Goal: Book appointment/travel/reservation

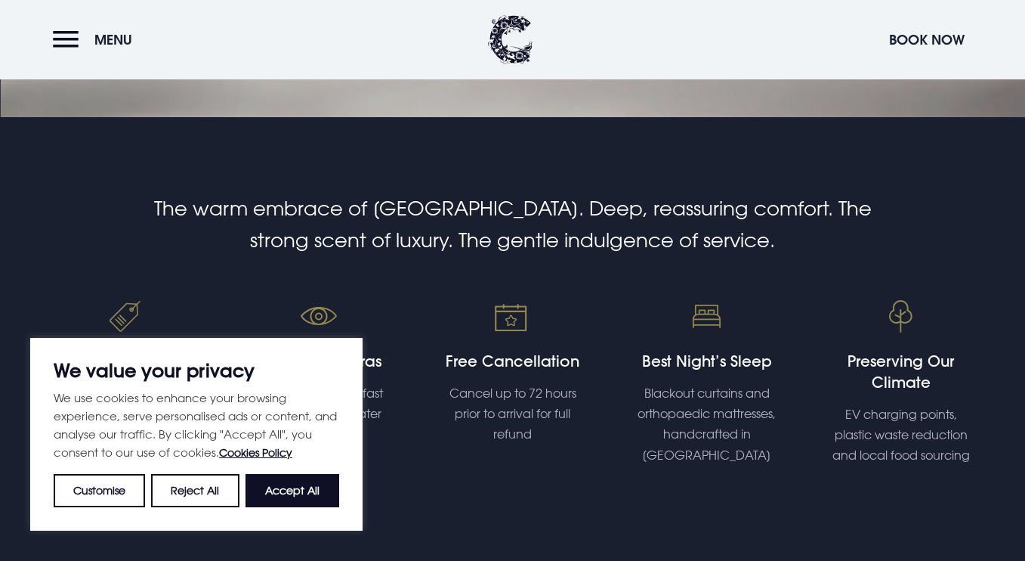
scroll to position [443, 0]
click at [267, 491] on button "Accept All" at bounding box center [293, 490] width 94 height 33
checkbox input "true"
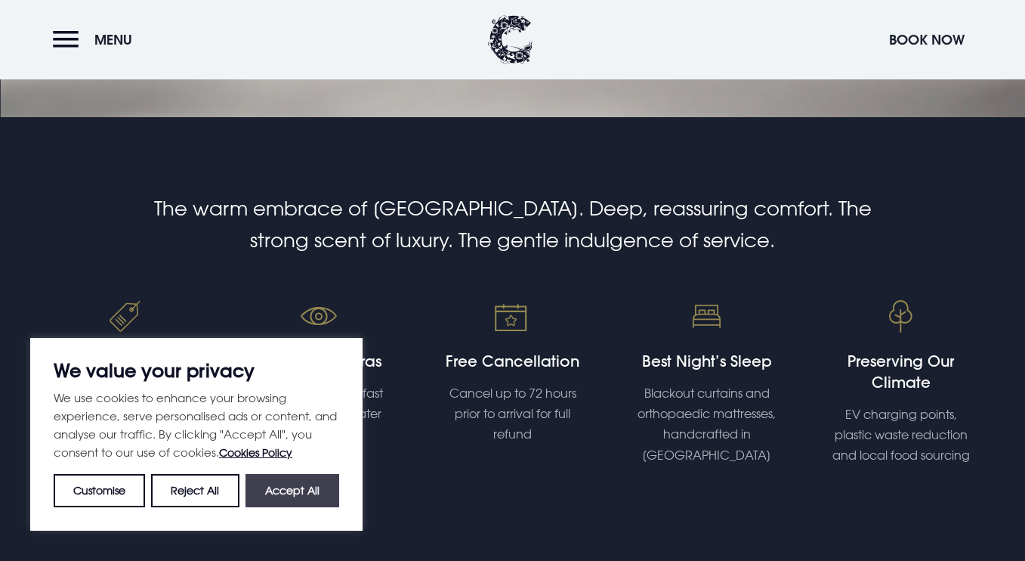
checkbox input "true"
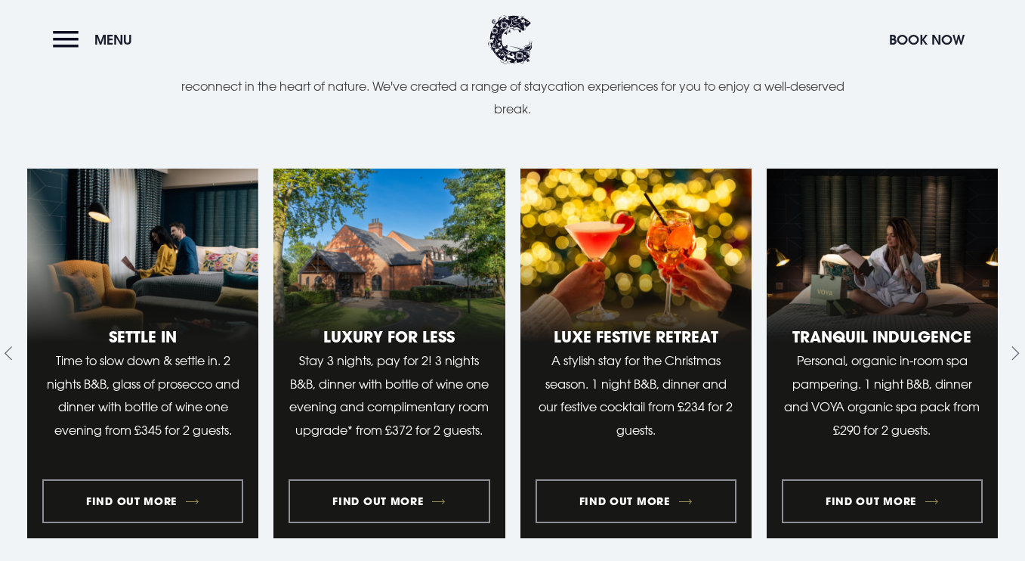
scroll to position [1166, 0]
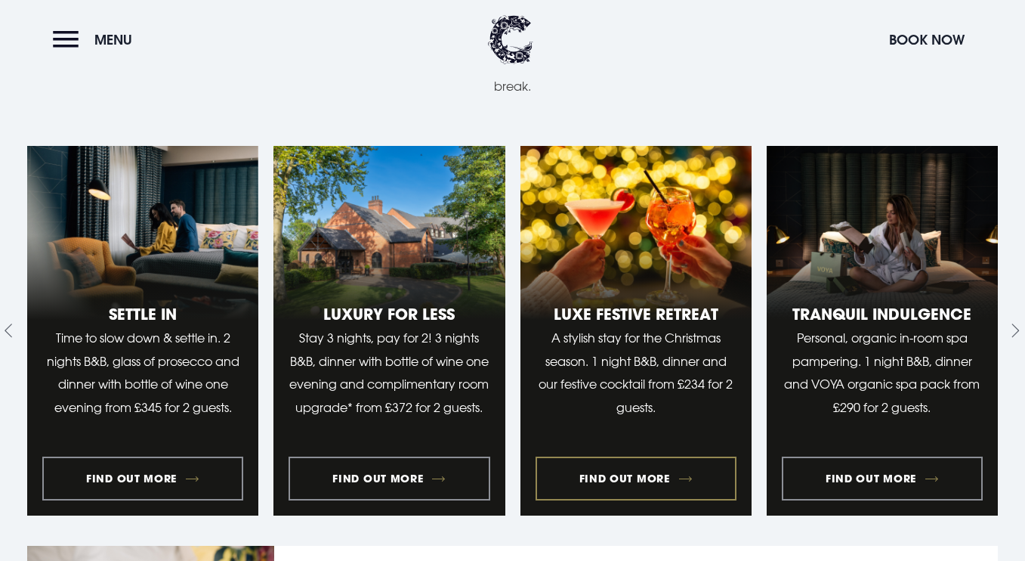
click at [612, 475] on link "3 of 9" at bounding box center [636, 330] width 231 height 369
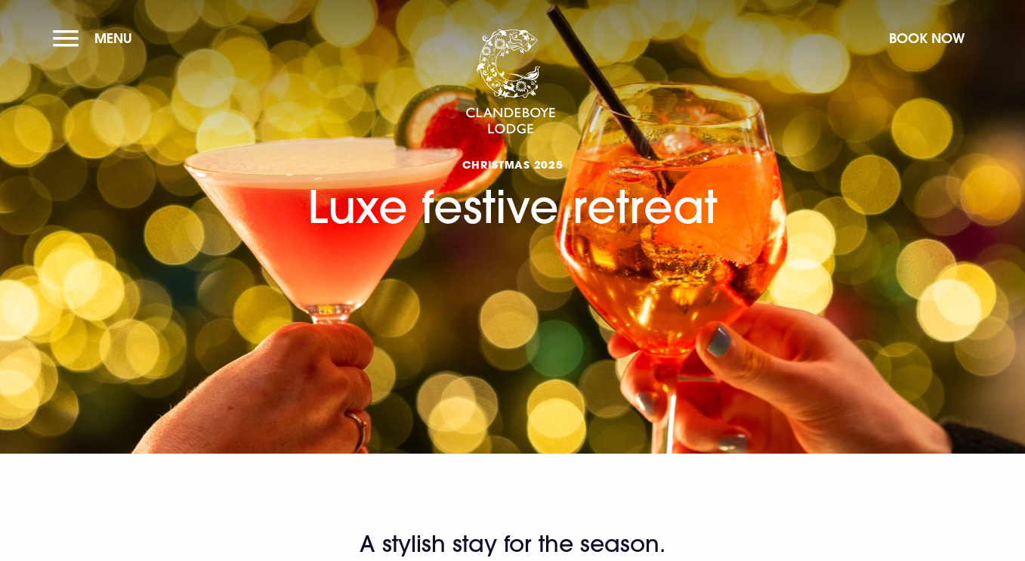
checkbox input "true"
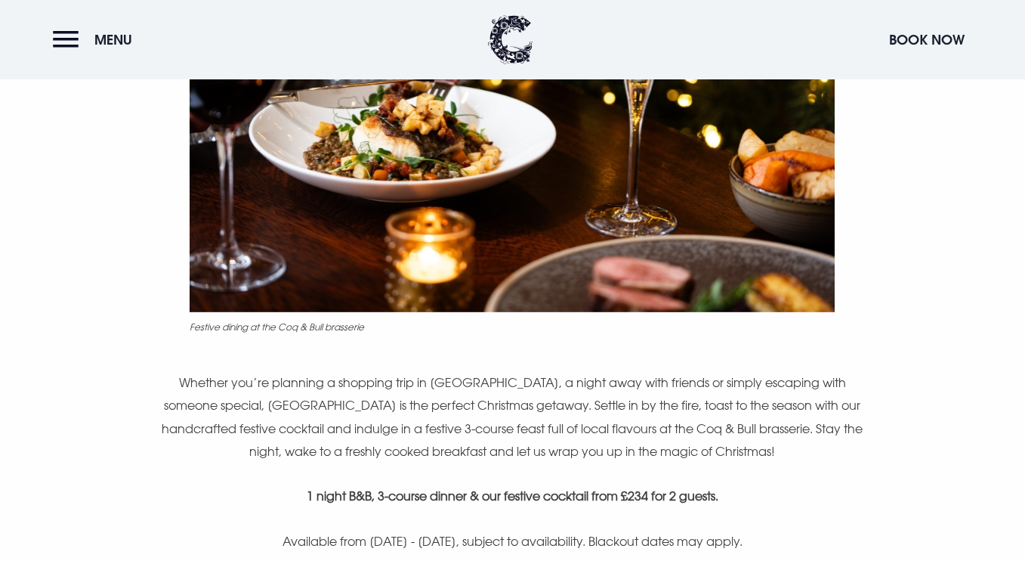
scroll to position [725, 0]
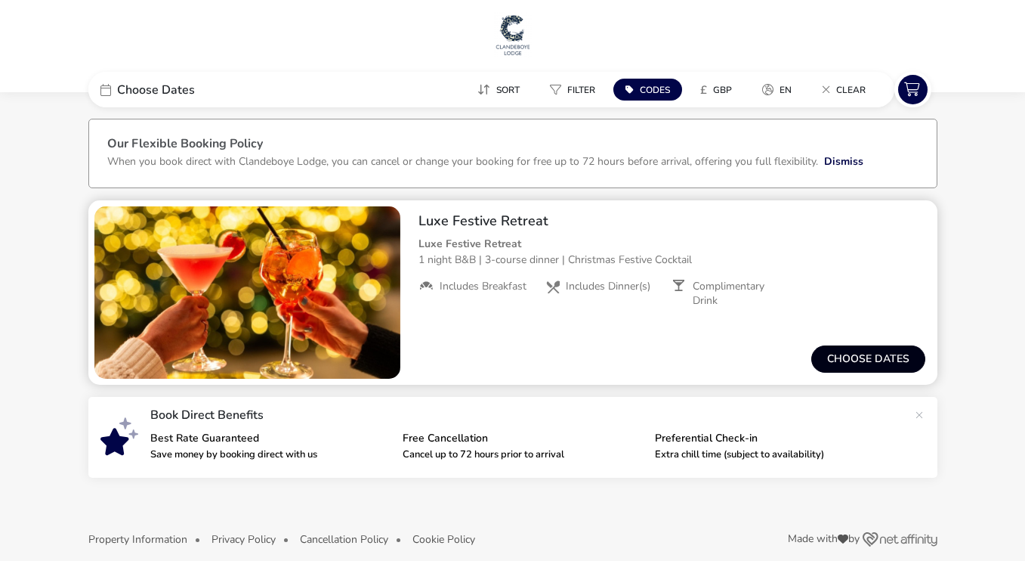
click at [842, 357] on button "Choose dates" at bounding box center [868, 358] width 114 height 27
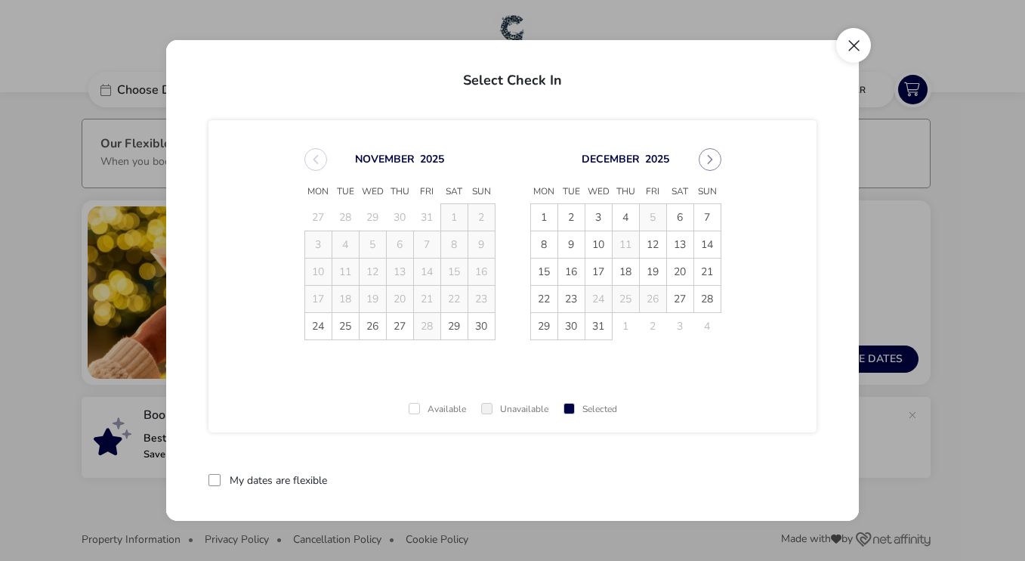
click at [854, 52] on button "Close" at bounding box center [853, 45] width 35 height 35
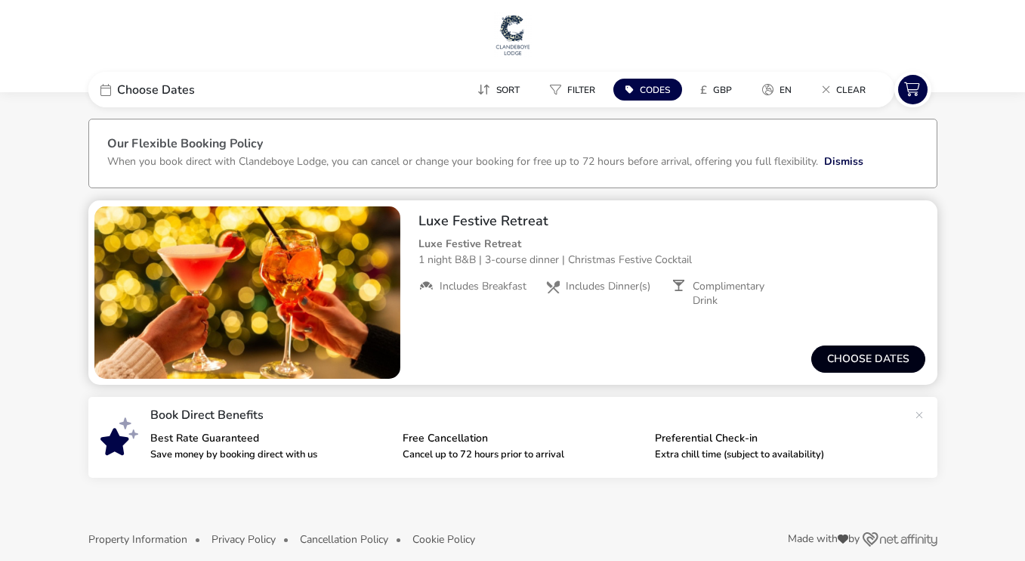
click at [830, 355] on button "Choose dates" at bounding box center [868, 358] width 114 height 27
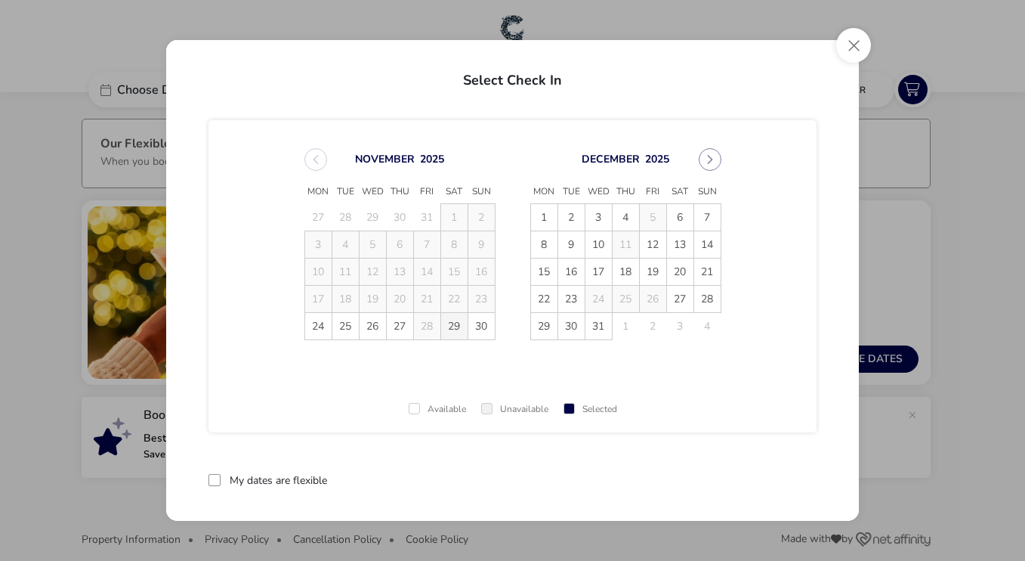
click at [443, 322] on span "29" at bounding box center [454, 326] width 26 height 26
click at [851, 56] on button "Close" at bounding box center [853, 45] width 35 height 35
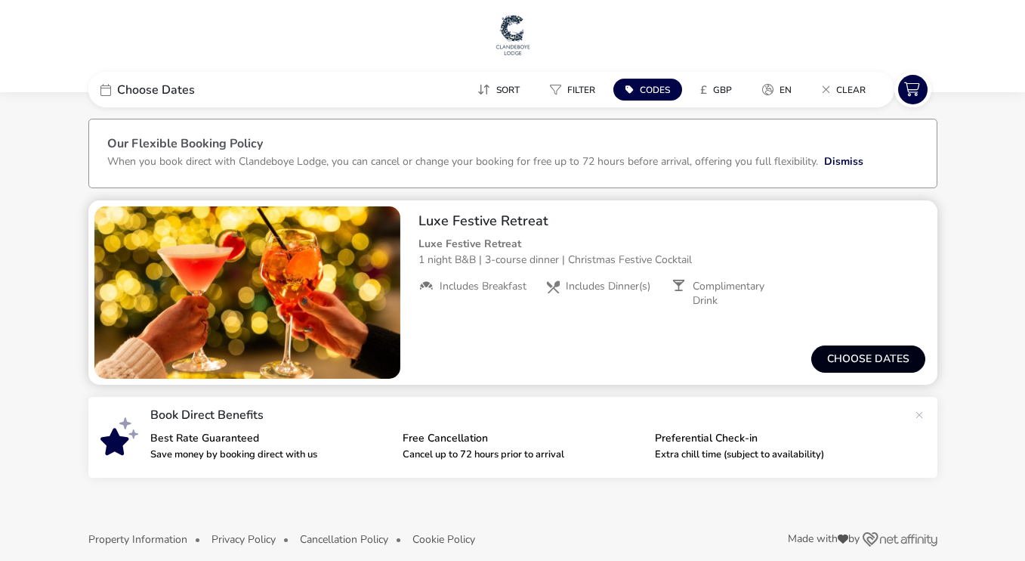
click at [851, 358] on button "Choose dates" at bounding box center [868, 358] width 114 height 27
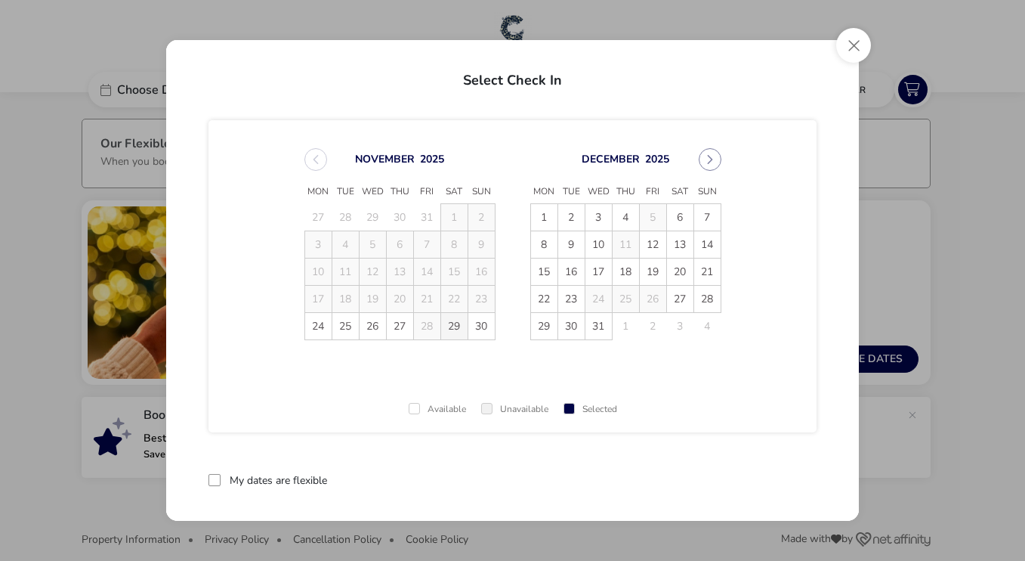
click at [443, 324] on span "29" at bounding box center [454, 326] width 26 height 26
click at [592, 407] on div "Selected" at bounding box center [591, 409] width 54 height 10
click at [211, 477] on div at bounding box center [215, 480] width 12 height 12
click at [772, 479] on button "reset" at bounding box center [787, 480] width 60 height 36
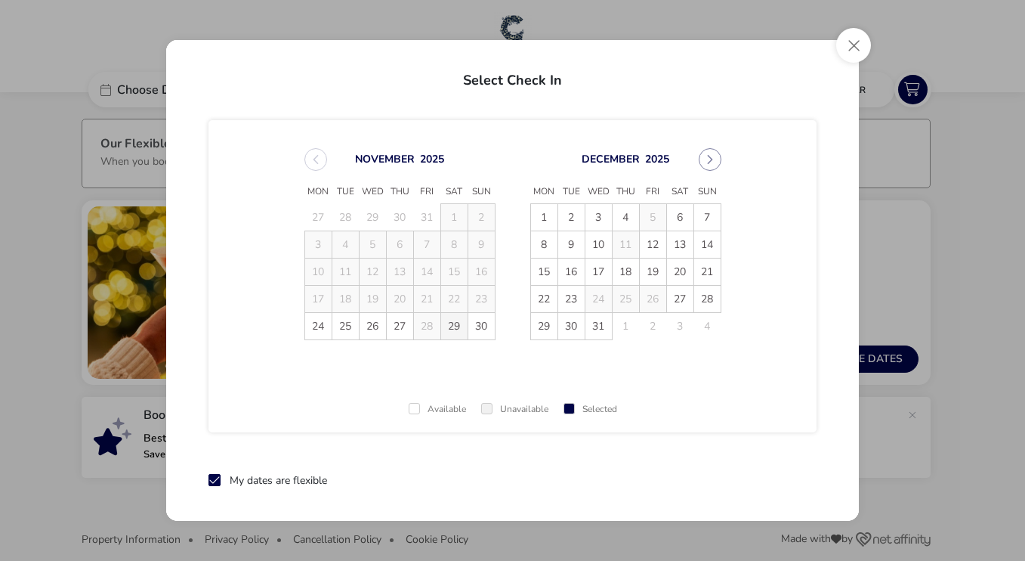
click at [447, 326] on span "29" at bounding box center [454, 326] width 26 height 26
click at [473, 329] on span "30" at bounding box center [481, 326] width 26 height 26
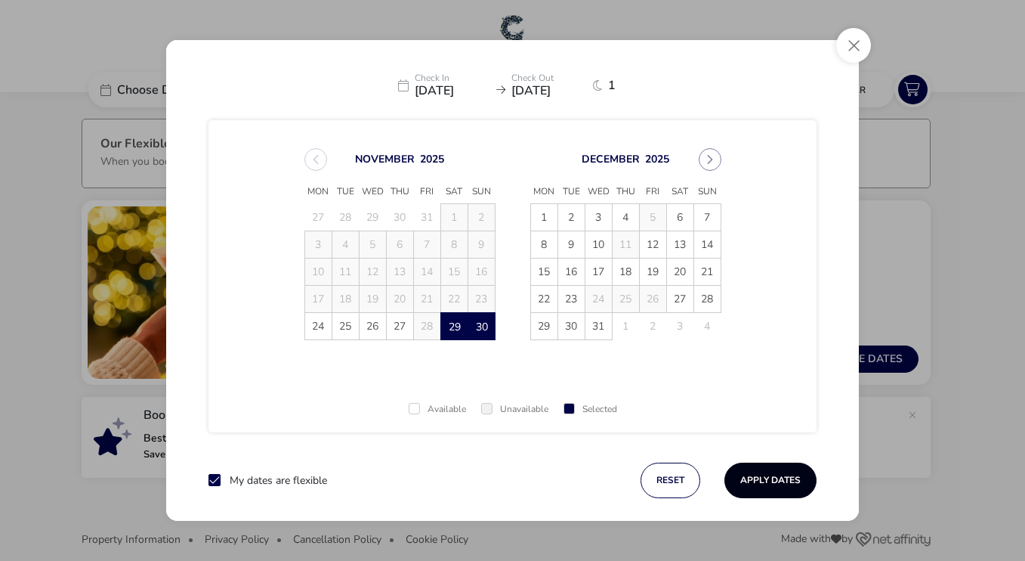
click at [737, 484] on button "Apply Dates" at bounding box center [771, 480] width 92 height 36
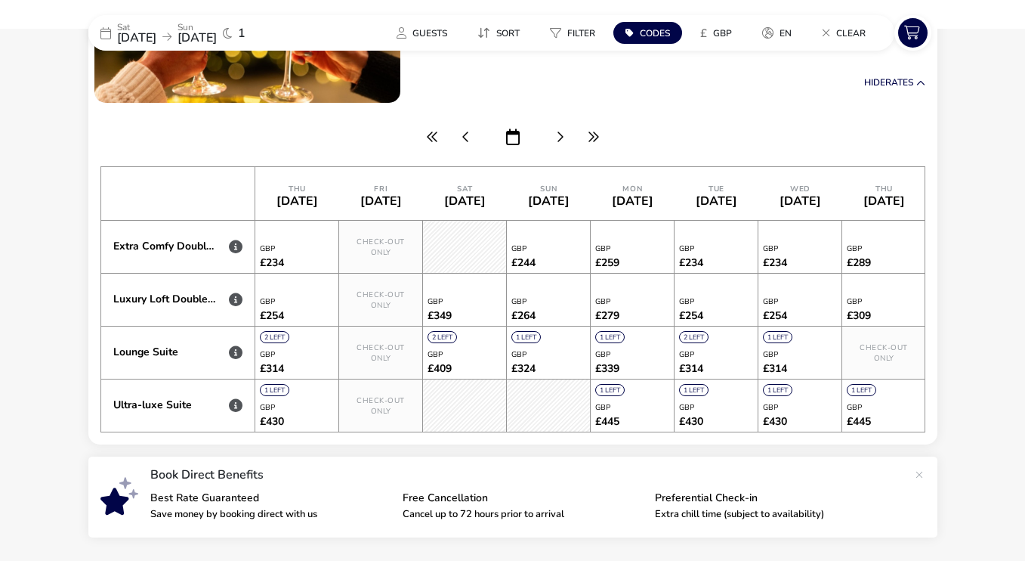
scroll to position [277, 0]
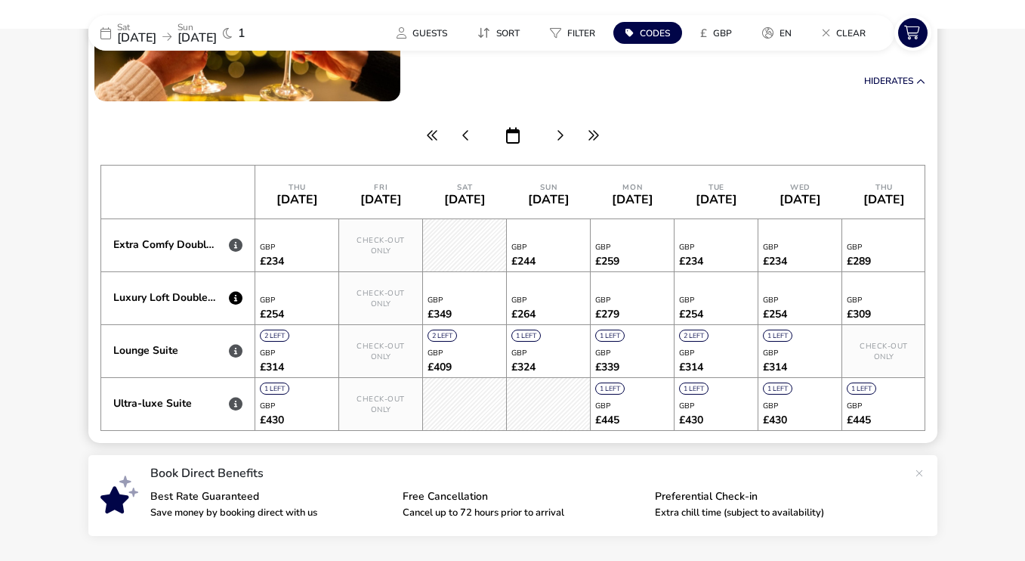
click at [233, 298] on icon at bounding box center [236, 298] width 14 height 14
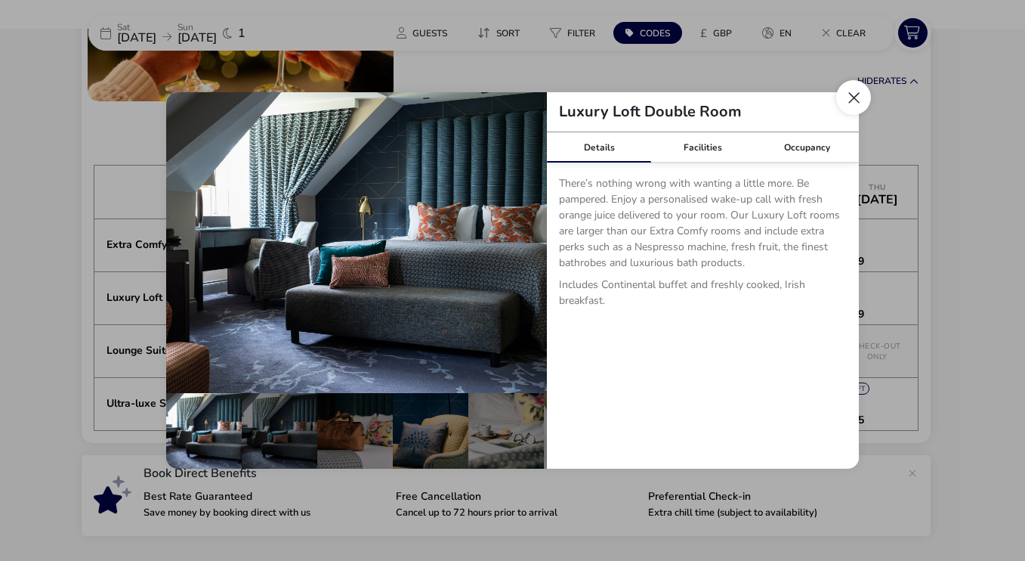
click at [854, 95] on button "Close dialog" at bounding box center [853, 97] width 35 height 35
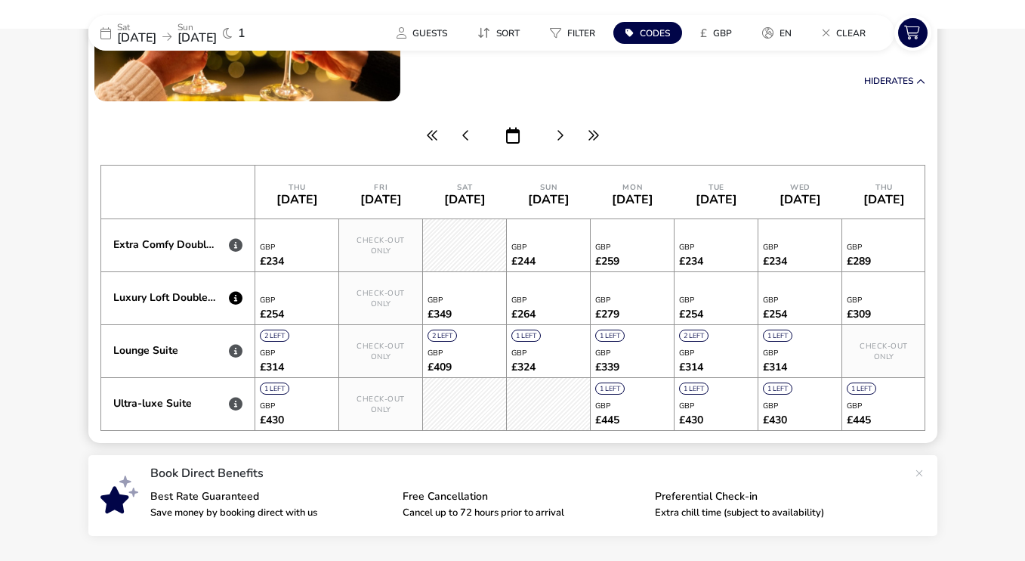
click at [236, 295] on icon at bounding box center [236, 298] width 14 height 14
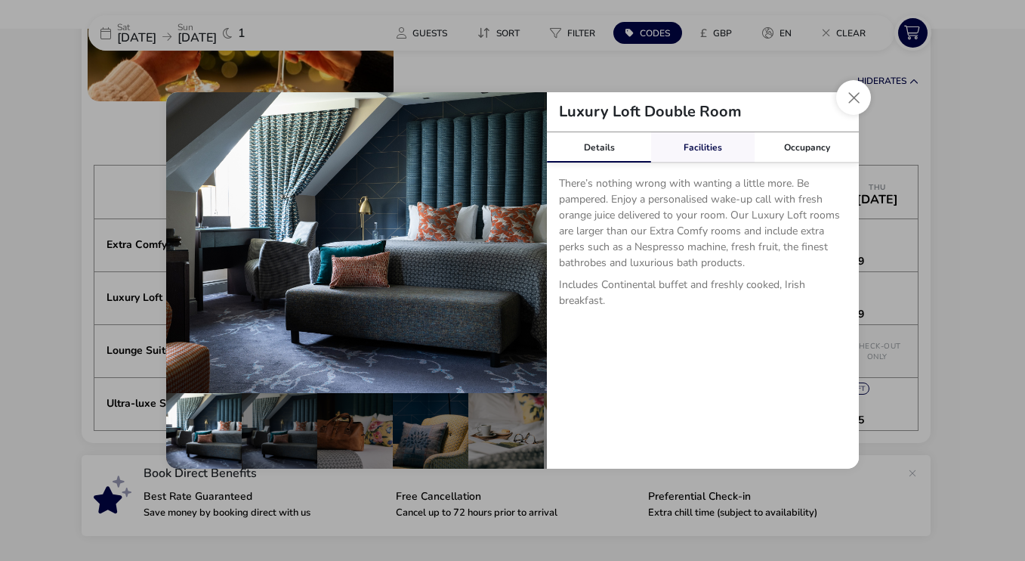
click at [699, 148] on link "Facilities" at bounding box center [703, 147] width 104 height 30
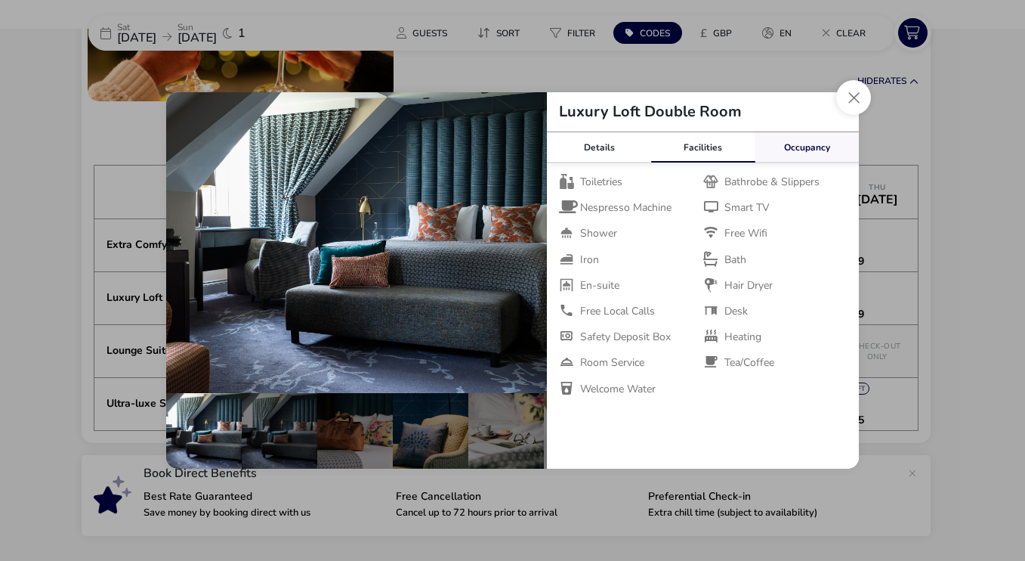
click at [798, 143] on link "Occupancy" at bounding box center [807, 147] width 104 height 30
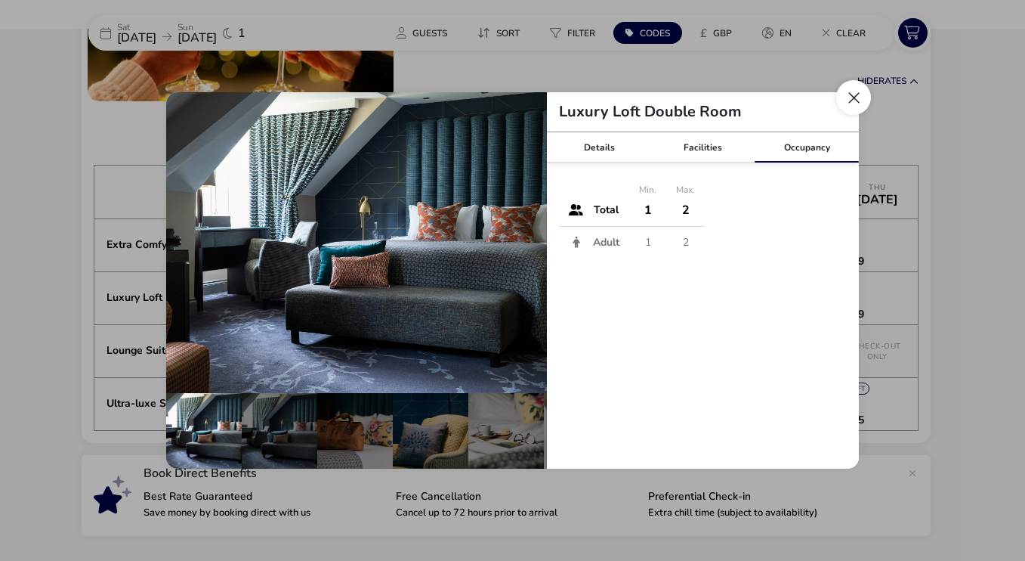
click at [845, 107] on button "Close dialog" at bounding box center [853, 97] width 35 height 35
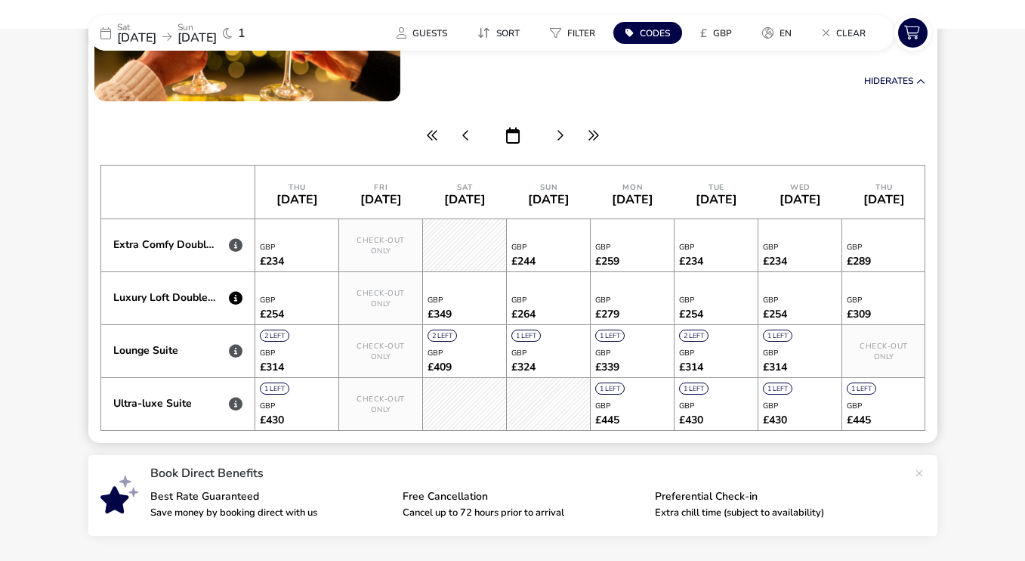
click at [234, 296] on icon at bounding box center [236, 298] width 14 height 14
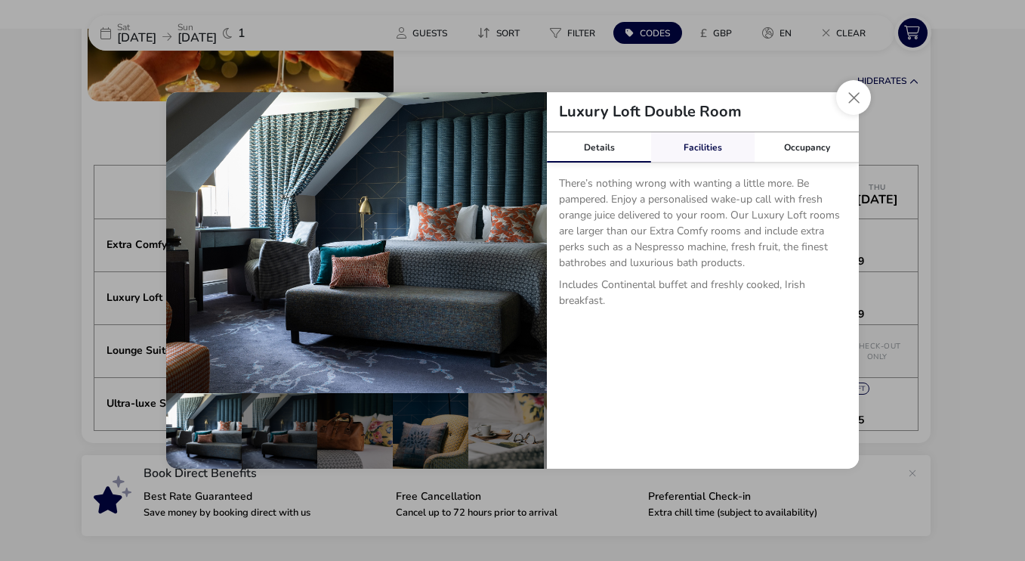
click at [707, 140] on link "Facilities" at bounding box center [703, 147] width 104 height 30
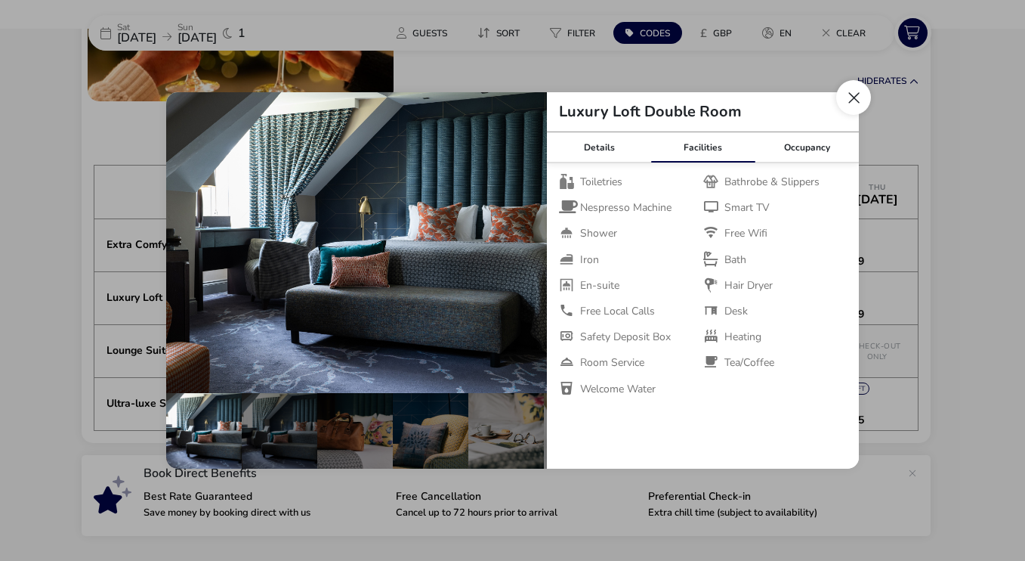
click at [851, 99] on button "Close dialog" at bounding box center [853, 97] width 35 height 35
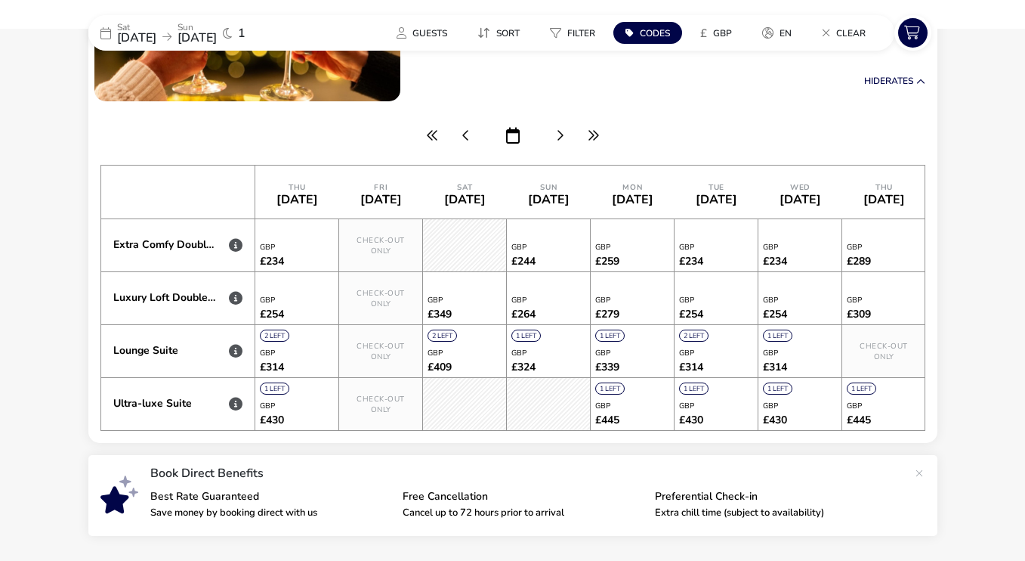
click at [45, 109] on naf-accommodations-shell "Sat 29 Nov 2025 Sun 30 Nov 2025 1 Guests Sort Filter Codes £ GBP en Clear Our F…" at bounding box center [512, 231] width 1025 height 805
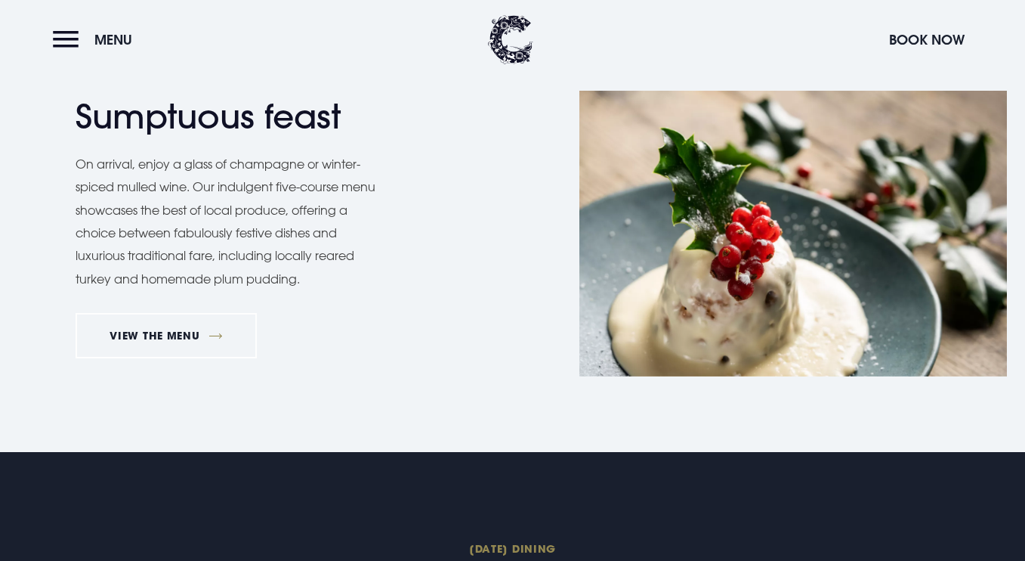
scroll to position [1209, 0]
click at [183, 326] on link "VIEW THE MENU" at bounding box center [166, 334] width 181 height 45
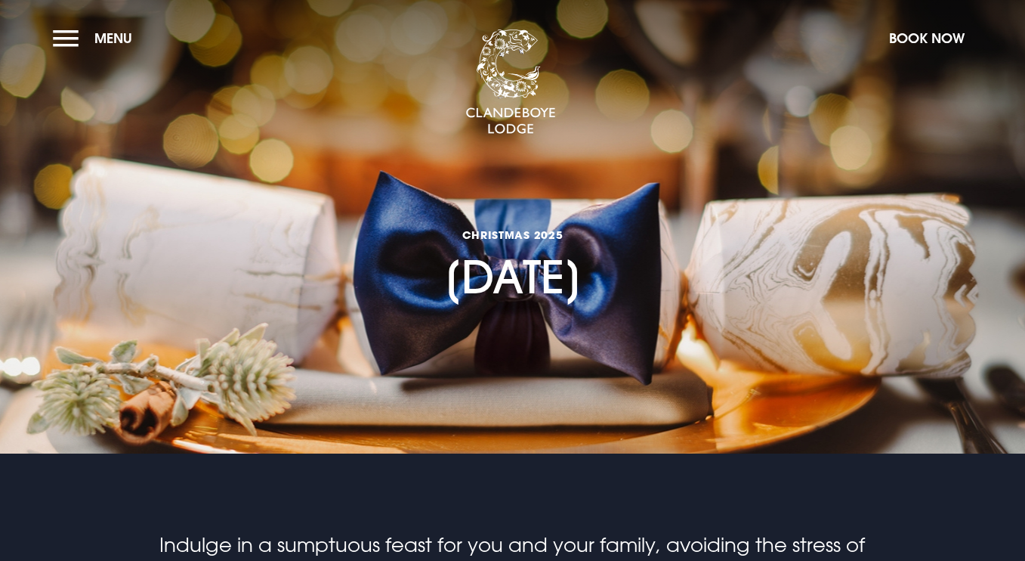
scroll to position [0, 0]
